Goal: Information Seeking & Learning: Learn about a topic

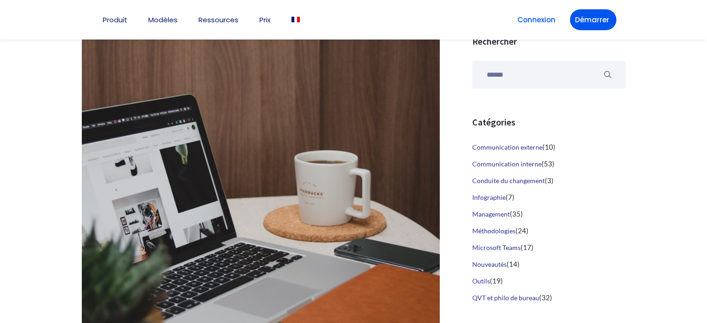
scroll to position [309, 0]
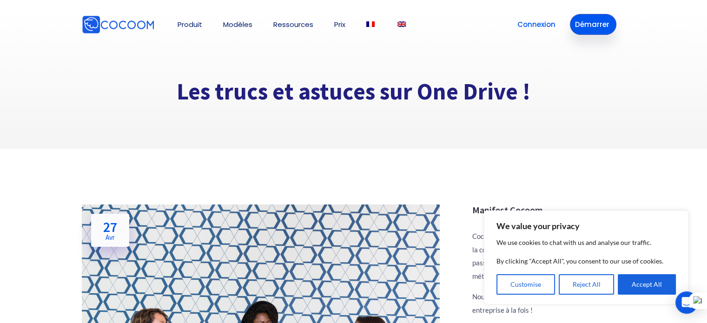
click at [584, 26] on link "Démarrer" at bounding box center [593, 24] width 46 height 21
